Goal: Task Accomplishment & Management: Use online tool/utility

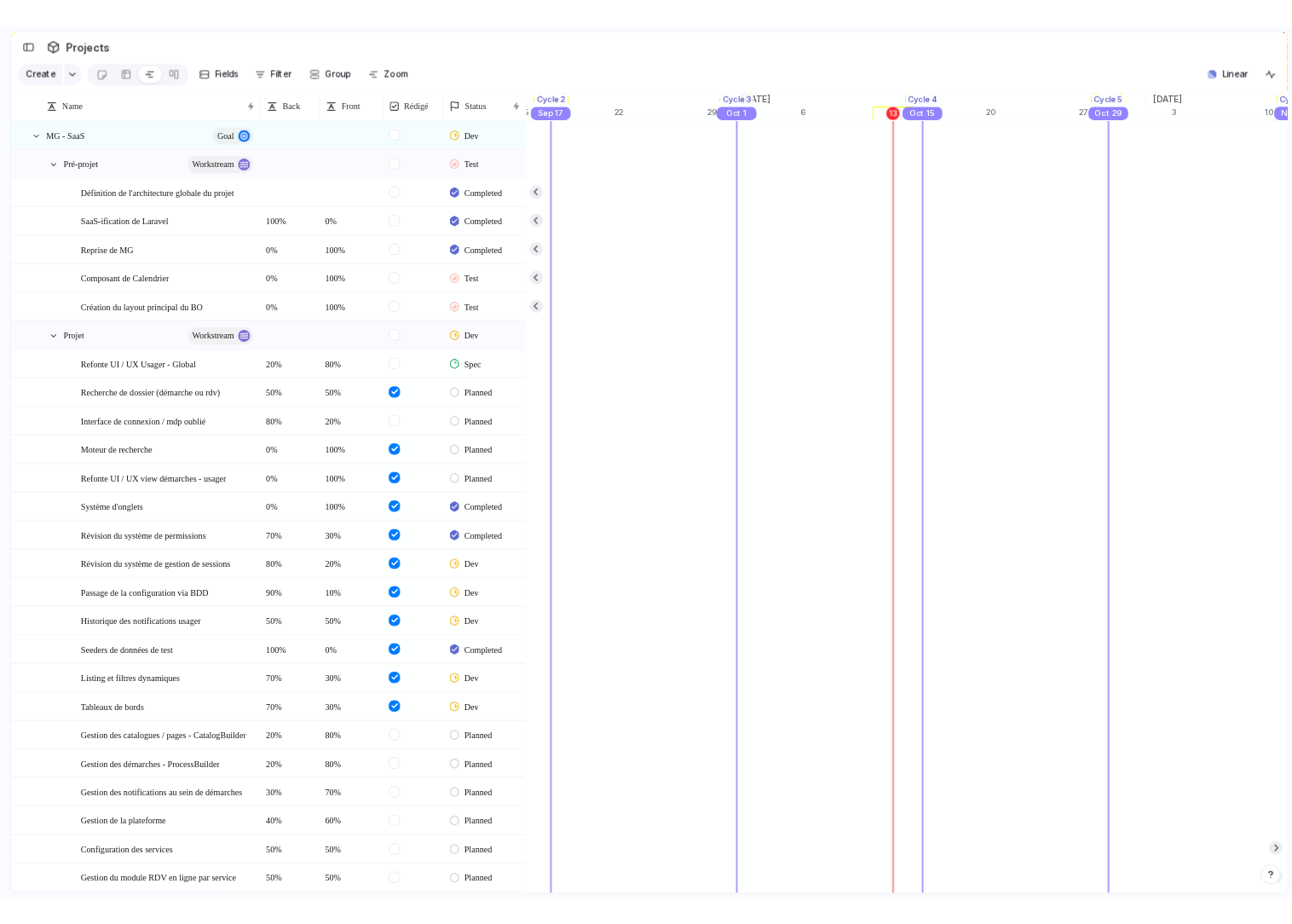
scroll to position [0, 18418]
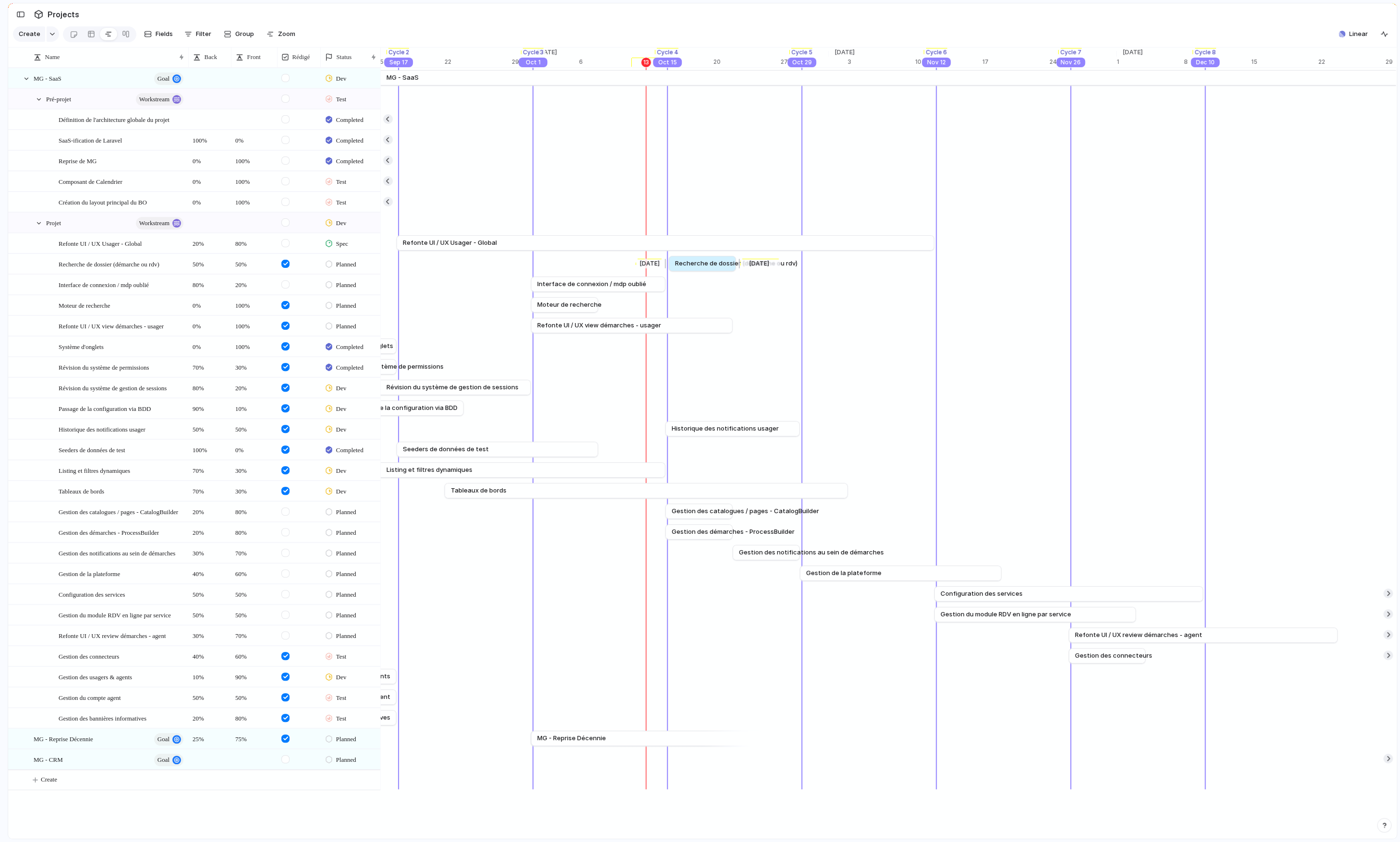
drag, startPoint x: 558, startPoint y: 261, endPoint x: 695, endPoint y: 262, distance: 137.0
click at [695, 262] on span "Recherche de dossier (démarche ou rdv)" at bounding box center [736, 264] width 122 height 10
drag, startPoint x: 686, startPoint y: 264, endPoint x: 693, endPoint y: 266, distance: 7.3
click at [693, 266] on span "Recherche de dossier (démarche ou rdv)" at bounding box center [740, 264] width 122 height 10
drag, startPoint x: 600, startPoint y: 286, endPoint x: 735, endPoint y: 286, distance: 135.0
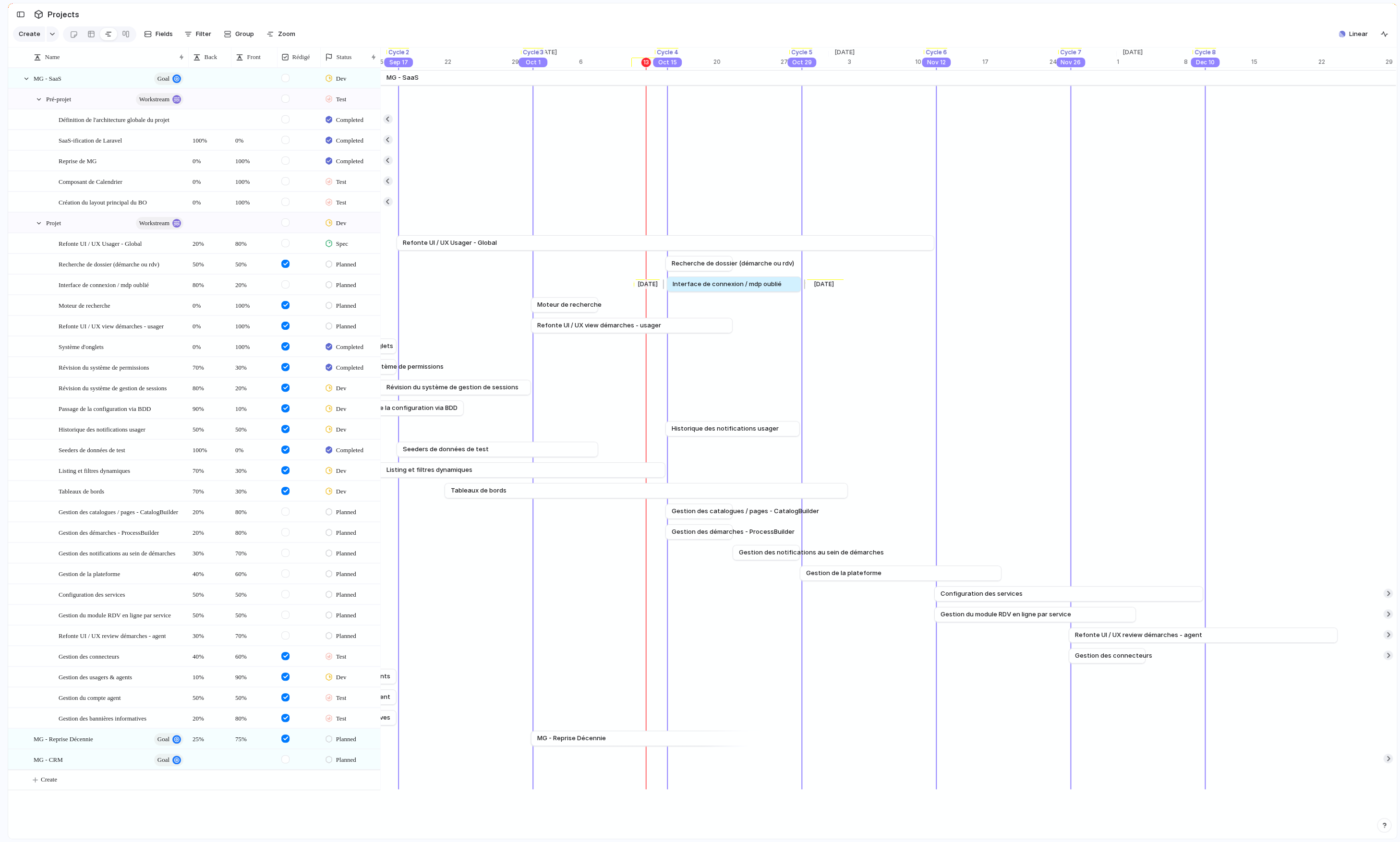
click at [735, 286] on span "Interface de connexion / mdp oublié" at bounding box center [728, 284] width 109 height 10
drag, startPoint x: 564, startPoint y: 307, endPoint x: 698, endPoint y: 299, distance: 134.2
click at [698, 299] on link "Moteur de recherche" at bounding box center [700, 305] width 55 height 15
drag, startPoint x: 627, startPoint y: 328, endPoint x: 896, endPoint y: 347, distance: 269.7
click at [896, 347] on div "[DATE] MG - SaaS [DATE] [DATE] Définition de l'architecture globale du projet S…" at bounding box center [888, 429] width 1016 height 723
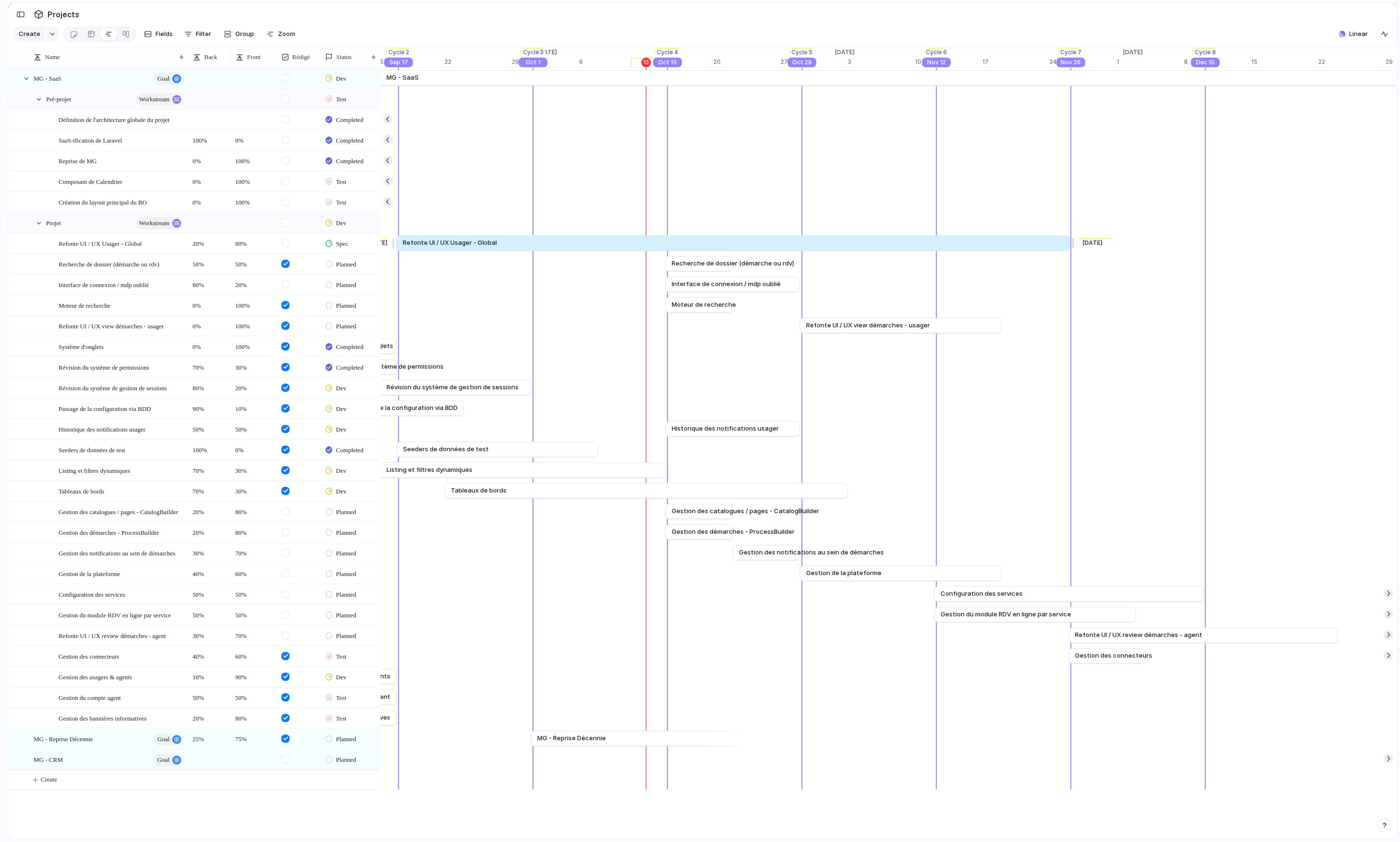
drag, startPoint x: 937, startPoint y: 245, endPoint x: 1073, endPoint y: 244, distance: 136.0
click at [934, 244] on div at bounding box center [1071, 243] width 11 height 15
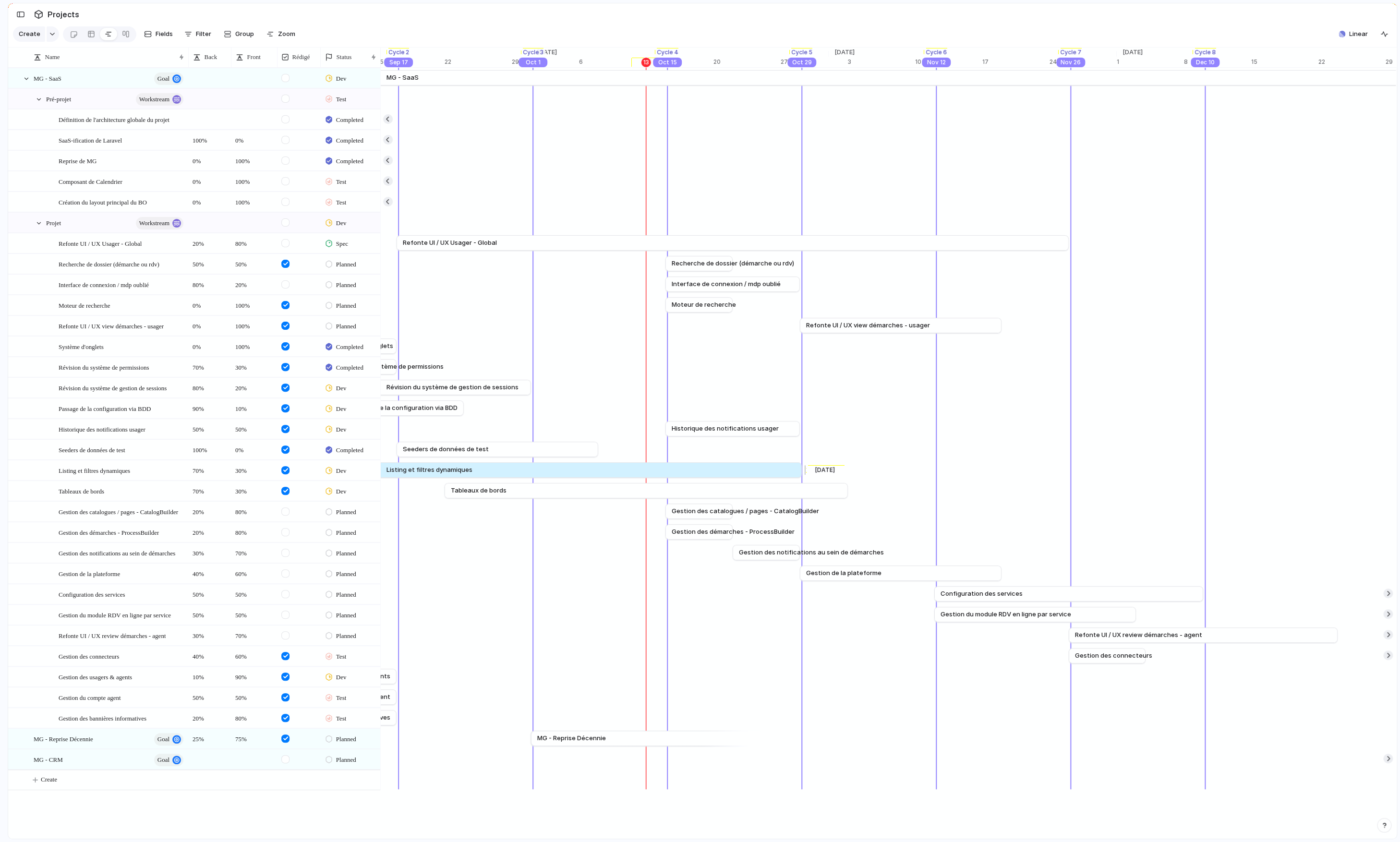
drag, startPoint x: 667, startPoint y: 470, endPoint x: 805, endPoint y: 467, distance: 138.0
click at [805, 467] on div at bounding box center [803, 470] width 11 height 15
click at [342, 388] on span "Dev" at bounding box center [341, 389] width 10 height 10
click at [386, 609] on li "Completed" at bounding box center [369, 608] width 92 height 16
click at [343, 409] on span "Dev" at bounding box center [341, 409] width 10 height 10
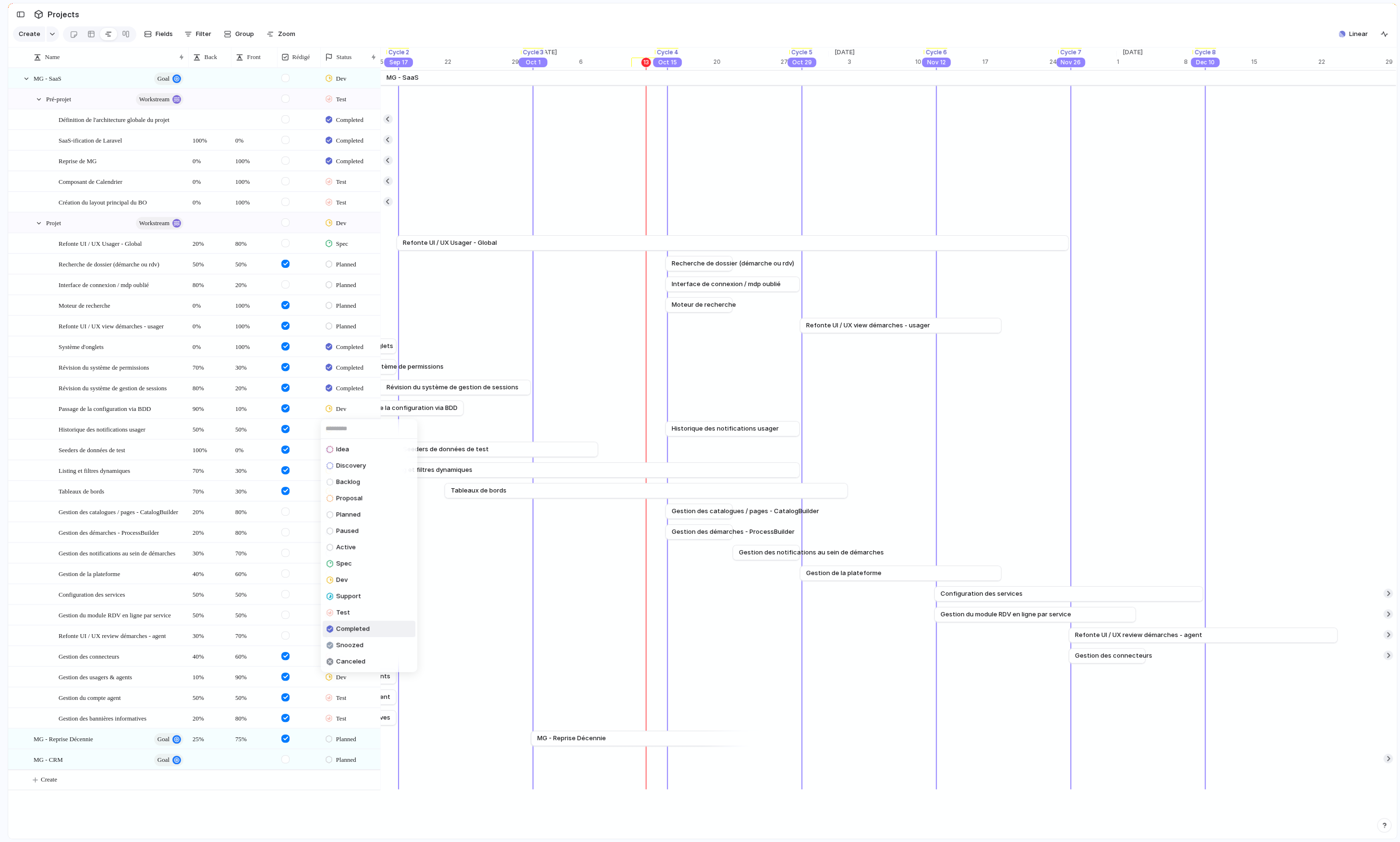
click at [376, 623] on li "Completed" at bounding box center [369, 629] width 92 height 16
click at [347, 426] on span "Dev" at bounding box center [341, 430] width 10 height 10
click at [352, 432] on div "Idea Discovery Backlog Proposal Planned Paused Active Spec Dev Support Test Com…" at bounding box center [700, 421] width 1400 height 842
click at [349, 472] on div "Dev" at bounding box center [337, 471] width 23 height 11
click at [348, 629] on span "Dev" at bounding box center [341, 642] width 11 height 10
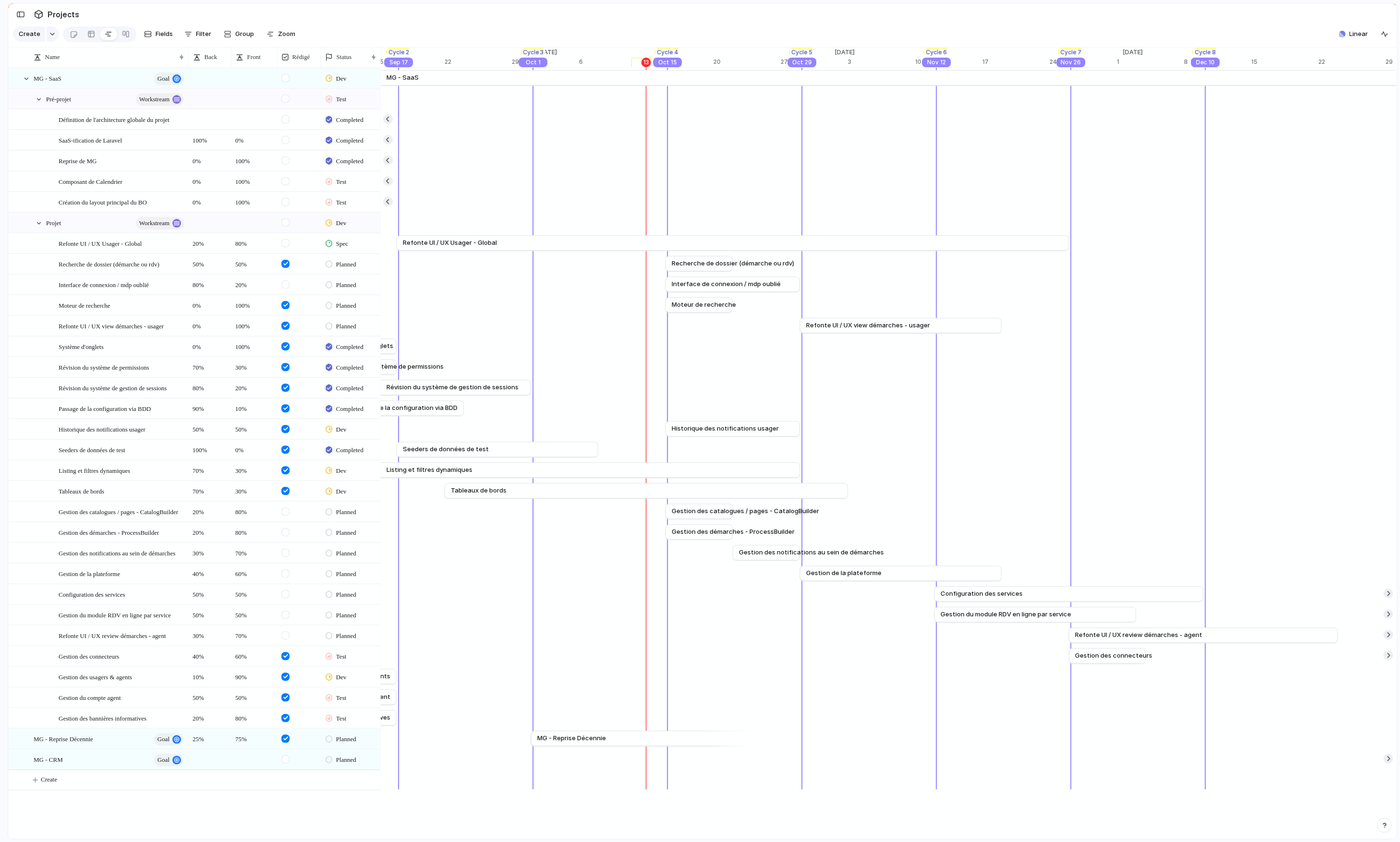
click at [353, 488] on div "Dev" at bounding box center [350, 490] width 59 height 17
click at [347, 629] on span "Dev" at bounding box center [341, 663] width 11 height 10
click at [83, 629] on button "Create" at bounding box center [207, 780] width 377 height 20
type textarea "****"
type textarea "**********"
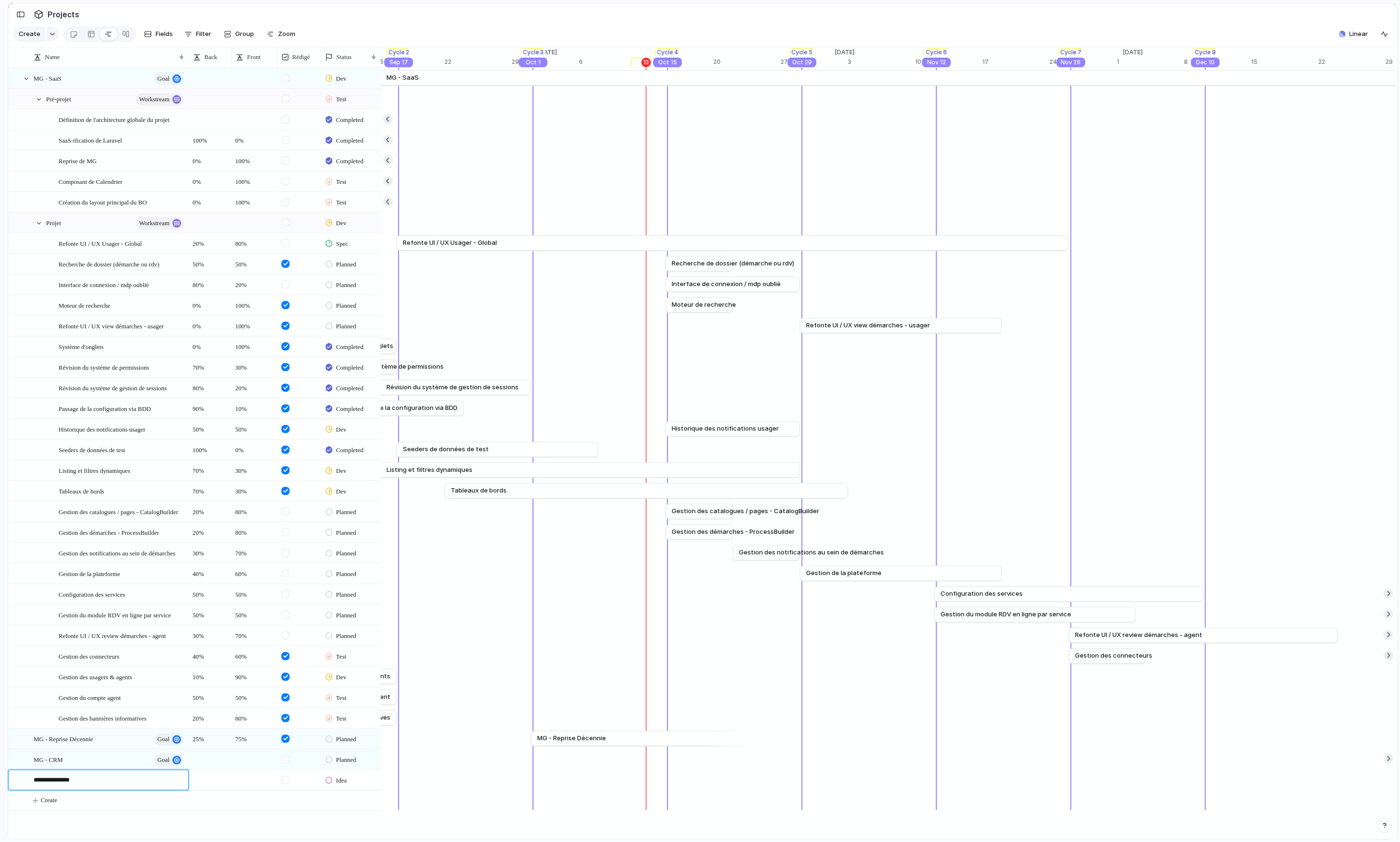
type textarea "**********"
click at [72, 629] on body "logitud Feedback Prototypes My projects 🛠️ MG SaaS Projects To pick up a dragga…" at bounding box center [700, 421] width 1400 height 842
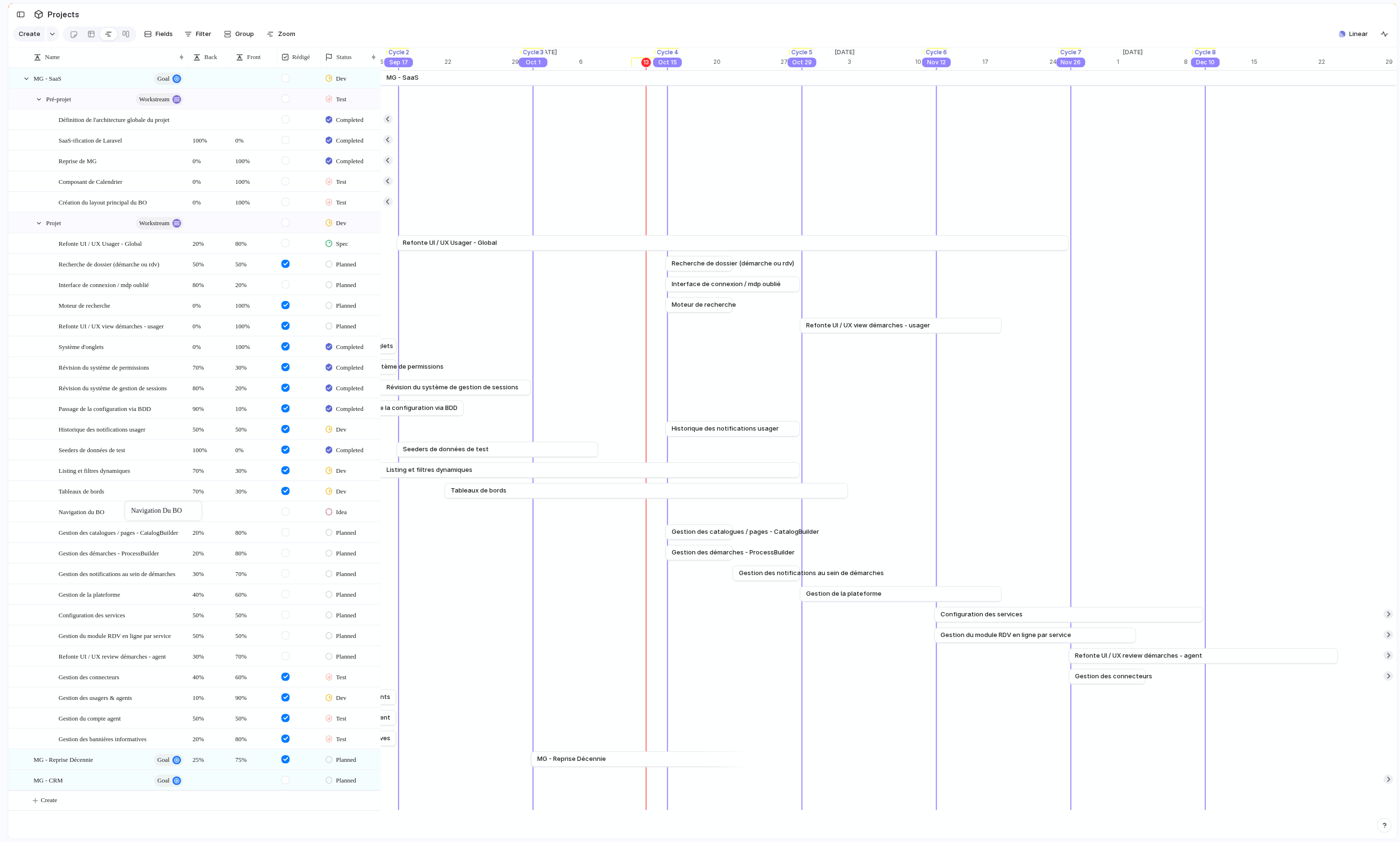
drag, startPoint x: 71, startPoint y: 782, endPoint x: 130, endPoint y: 503, distance: 285.2
click at [130, 503] on body "logitud Feedback Prototypes My projects 🛠️ MG SaaS Projects To pick up a dragga…" at bounding box center [700, 421] width 1400 height 842
click at [728, 514] on div "[DATE] Navigation du BO [DATE]" at bounding box center [680, 512] width 21346 height 21
drag, startPoint x: 965, startPoint y: 511, endPoint x: 1073, endPoint y: 510, distance: 108.0
click at [934, 510] on div at bounding box center [1072, 512] width 11 height 15
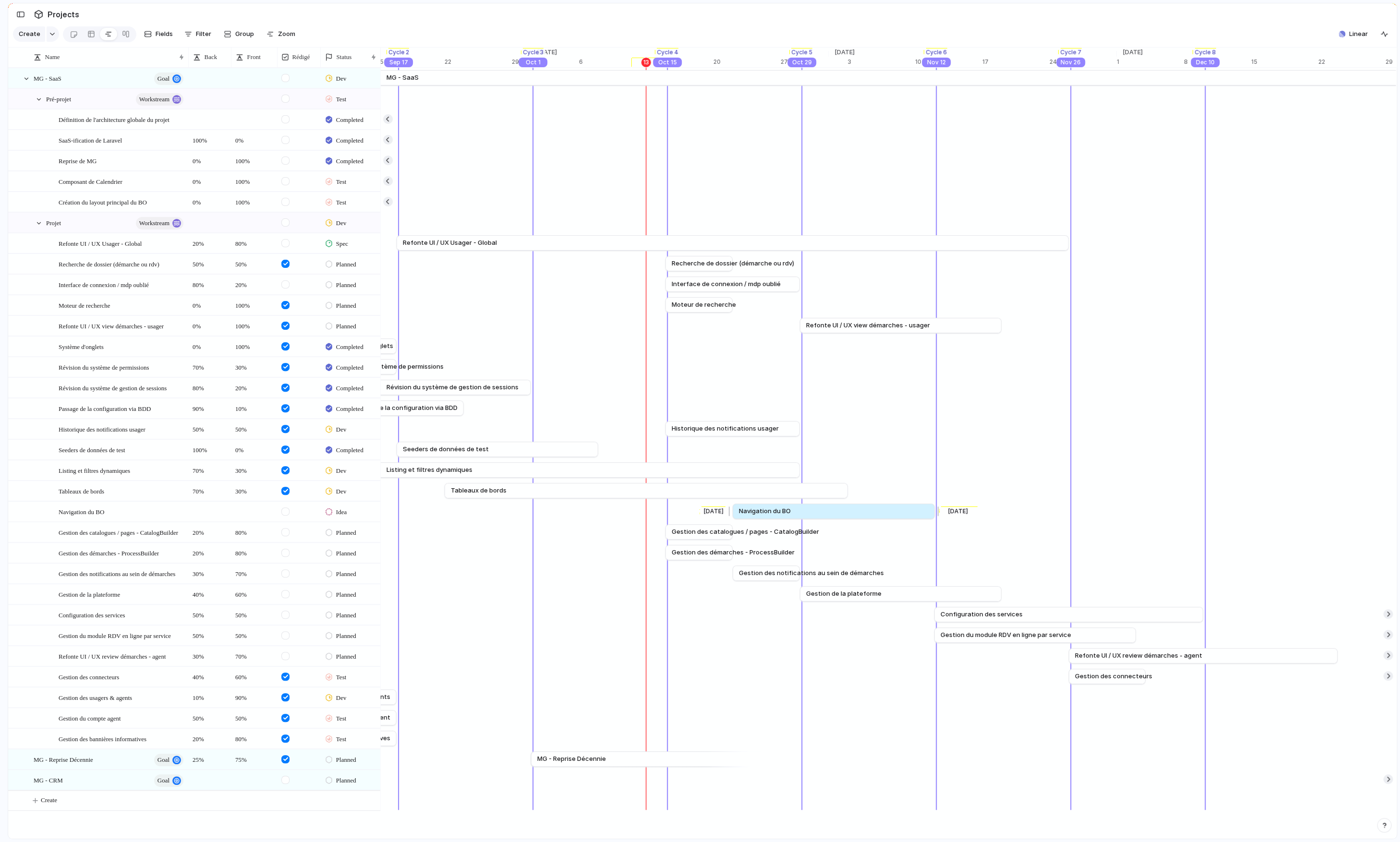
drag, startPoint x: 1069, startPoint y: 513, endPoint x: 935, endPoint y: 513, distance: 134.0
click at [934, 513] on div at bounding box center [936, 512] width 11 height 15
click at [201, 511] on div at bounding box center [209, 507] width 42 height 10
type textarea "***"
click at [245, 508] on body "logitud Feedback Prototypes My projects 🛠️ MG SaaS Projects To pick up a dragga…" at bounding box center [700, 421] width 1400 height 842
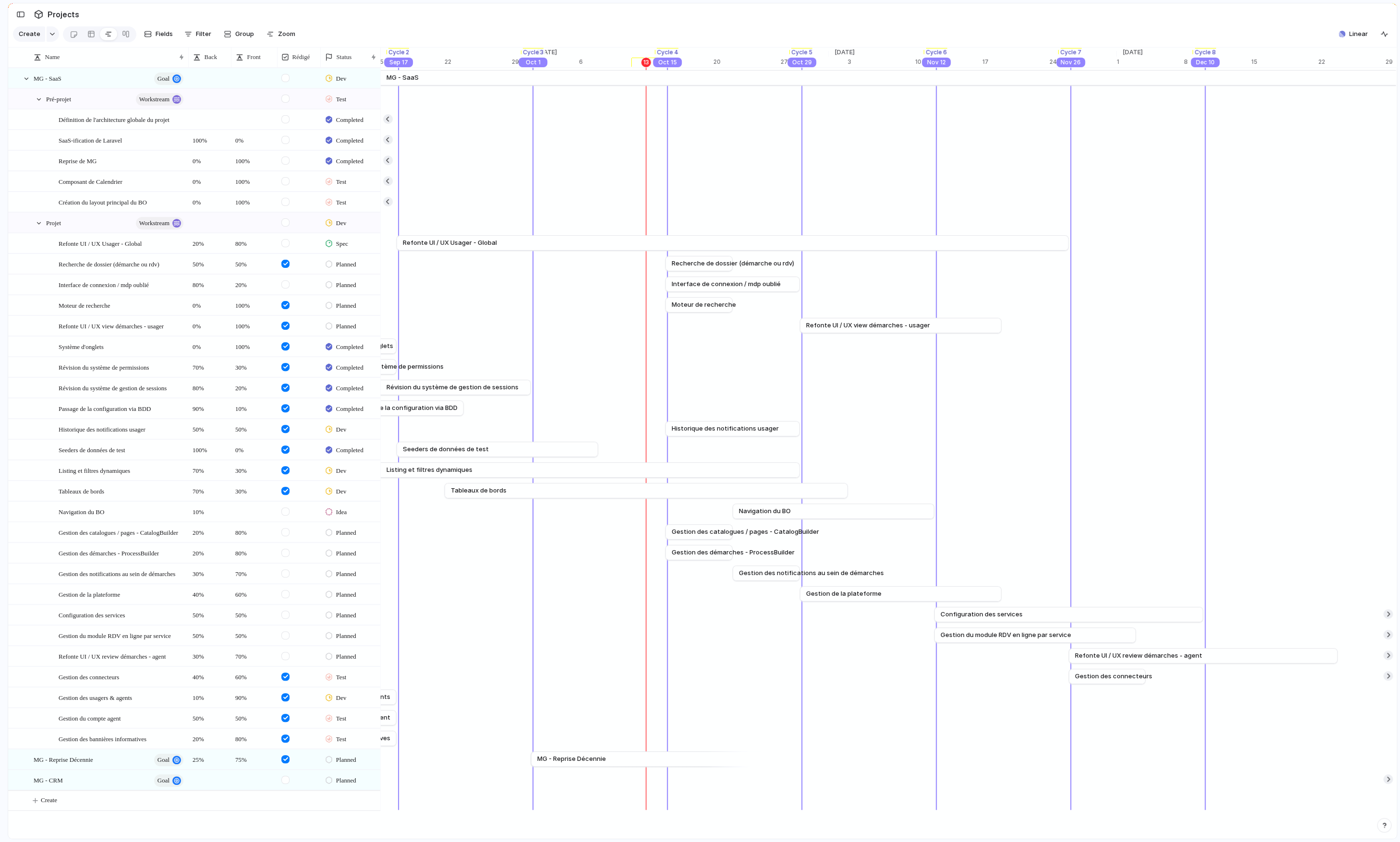
click at [251, 511] on div at bounding box center [254, 507] width 45 height 10
type textarea "***"
click at [357, 507] on body "logitud Feedback Prototypes My projects 🛠️ MG SaaS Projects To pick up a dragga…" at bounding box center [700, 421] width 1400 height 842
click at [354, 509] on div "Idea" at bounding box center [350, 510] width 59 height 17
click at [355, 618] on span "Planned" at bounding box center [348, 618] width 24 height 10
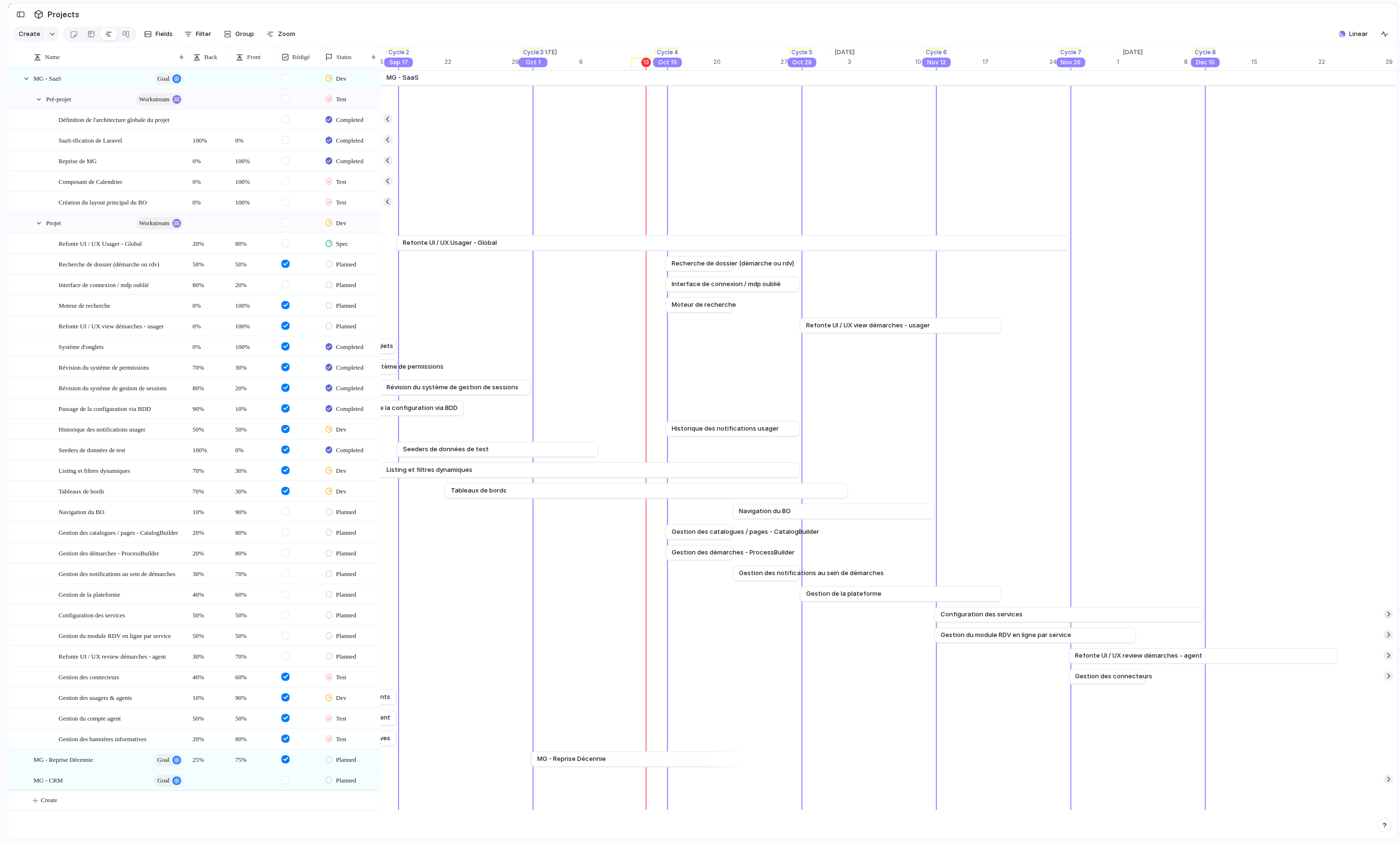
click at [340, 182] on span "Test" at bounding box center [341, 182] width 10 height 10
click at [360, 402] on span "Completed" at bounding box center [353, 402] width 34 height 10
click at [350, 196] on div "Test" at bounding box center [350, 201] width 59 height 17
click at [362, 426] on span "Completed" at bounding box center [353, 423] width 34 height 10
click at [349, 629] on div "Dev" at bounding box center [337, 698] width 23 height 11
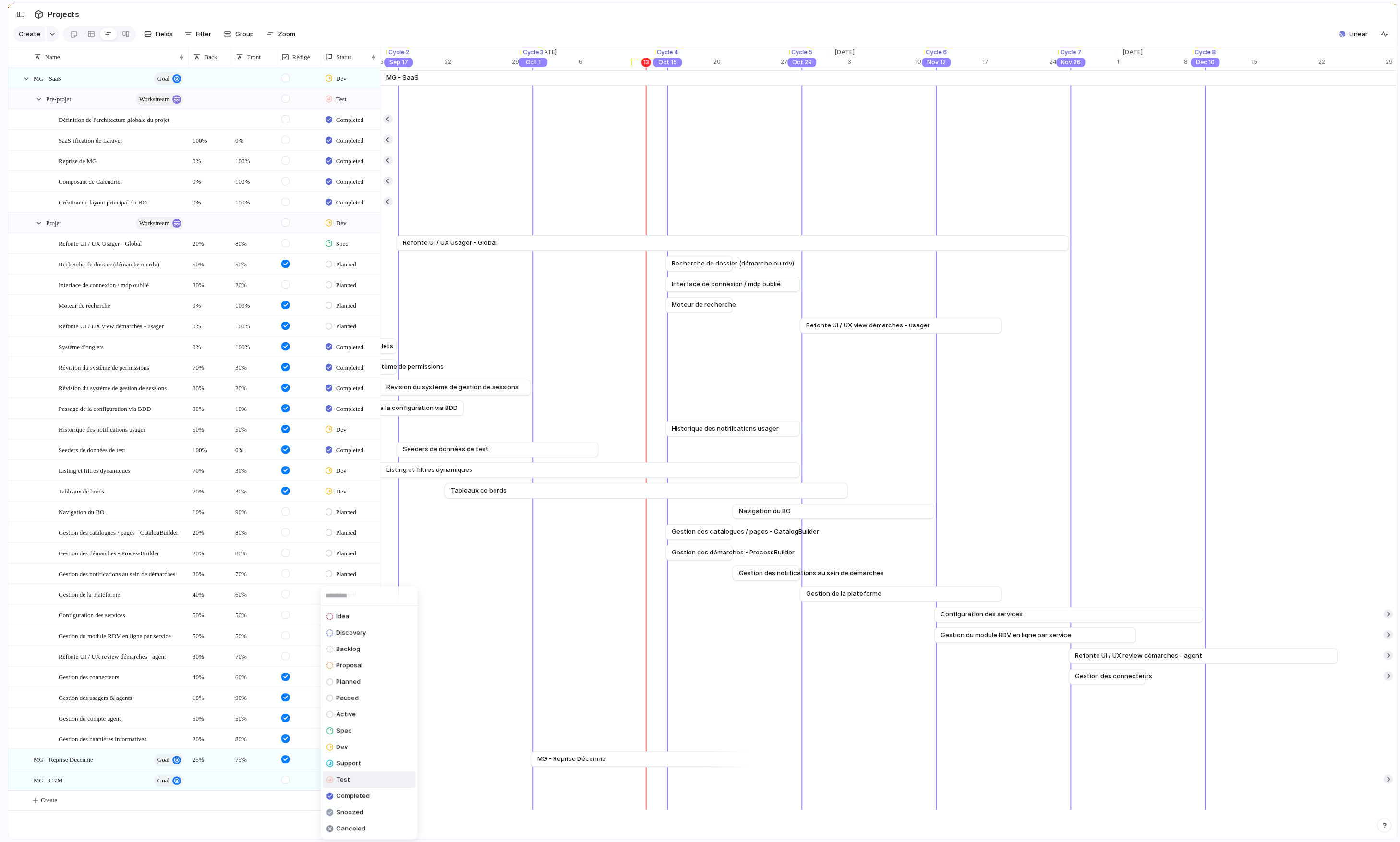
click at [363, 629] on li "Test" at bounding box center [369, 780] width 92 height 16
